Goal: Check status: Check status

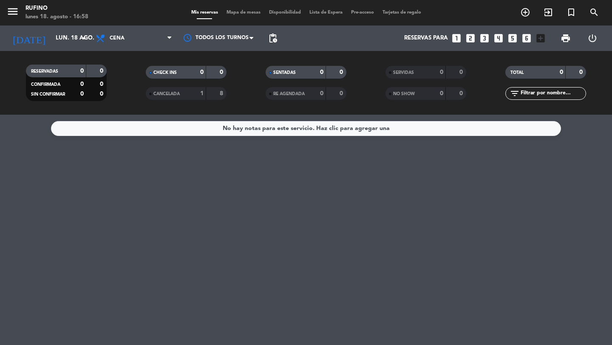
click at [57, 40] on input "lun. 18 ago." at bounding box center [88, 38] width 75 height 15
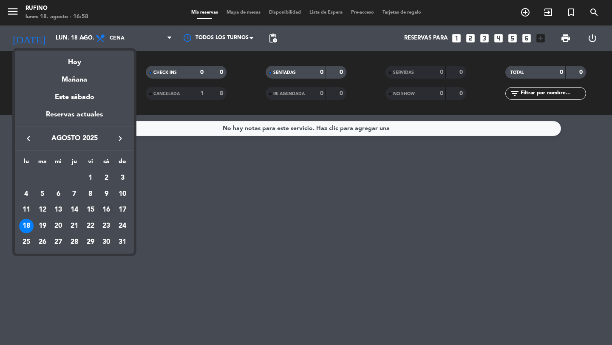
click at [109, 212] on div "16" at bounding box center [106, 210] width 14 height 14
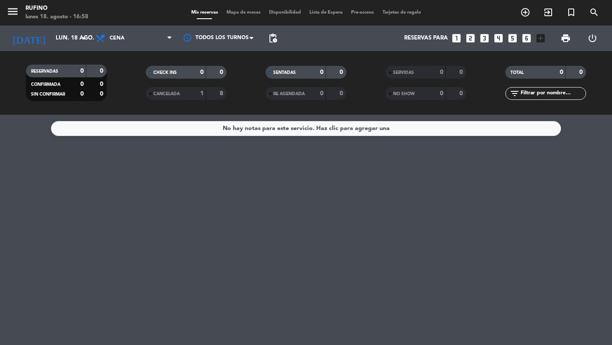
type input "sáb. 16 ago."
click at [412, 75] on span "SERVIDAS" at bounding box center [403, 73] width 21 height 4
click at [401, 75] on span "SERVIDAS" at bounding box center [403, 73] width 21 height 4
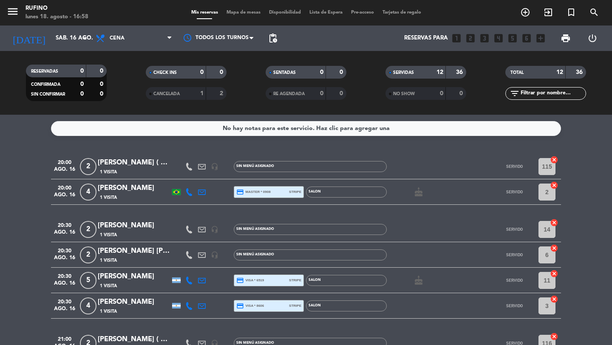
click at [149, 166] on div "[PERSON_NAME] ( 20:15 ) 40 % socios.. 60% restante va como cuenta corriente a n…" at bounding box center [134, 162] width 72 height 11
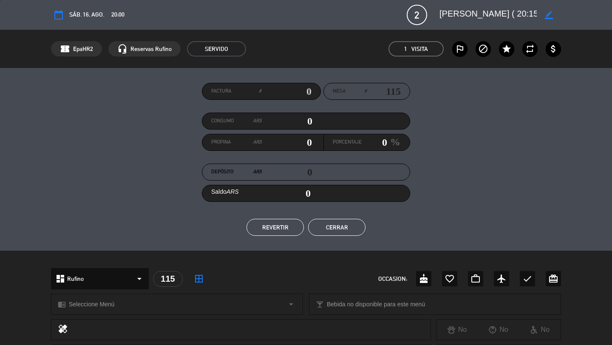
click at [550, 11] on icon "border_color" at bounding box center [549, 15] width 8 height 8
click at [524, 15] on textarea at bounding box center [487, 14] width 97 height 15
click at [344, 223] on button "Cerrar" at bounding box center [336, 227] width 57 height 17
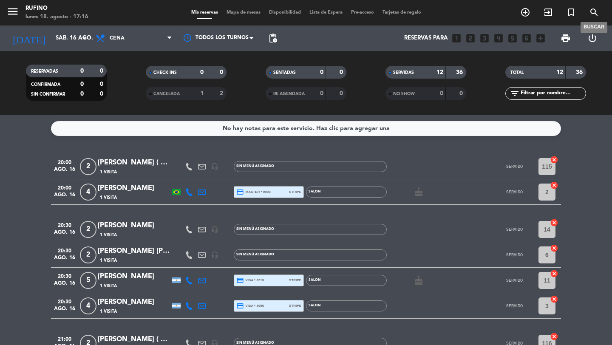
click at [598, 11] on icon "search" at bounding box center [594, 12] width 10 height 10
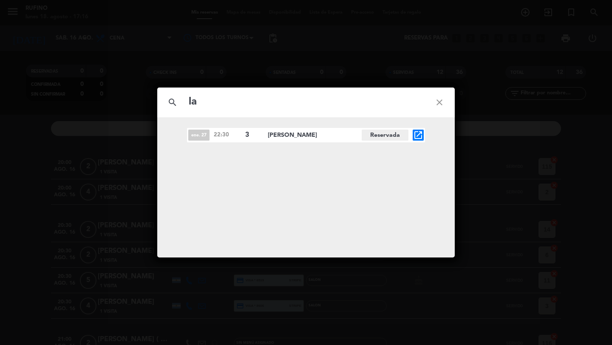
type input "l"
type input "b"
type input "s"
type input "g"
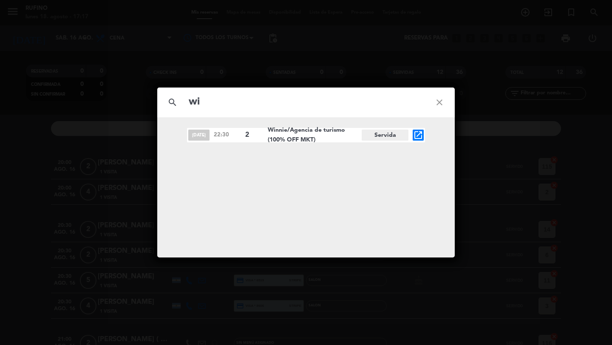
type input "w"
type input "winn"
click at [438, 101] on icon "close" at bounding box center [439, 102] width 31 height 31
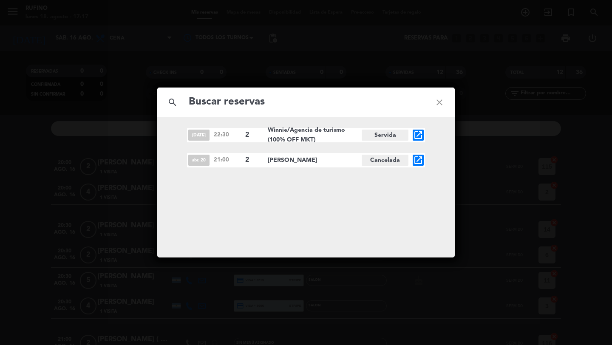
click at [438, 101] on icon "close" at bounding box center [439, 102] width 31 height 31
